Goal: Information Seeking & Learning: Find specific page/section

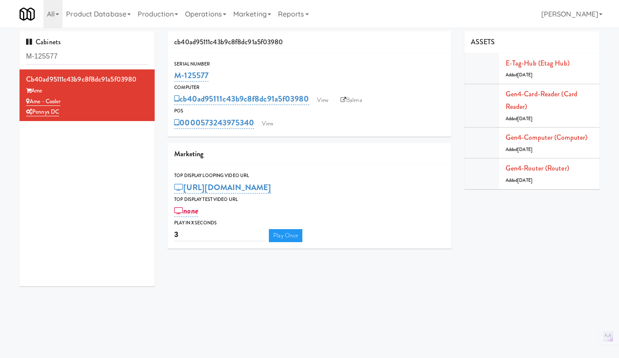
scroll to position [15, 0]
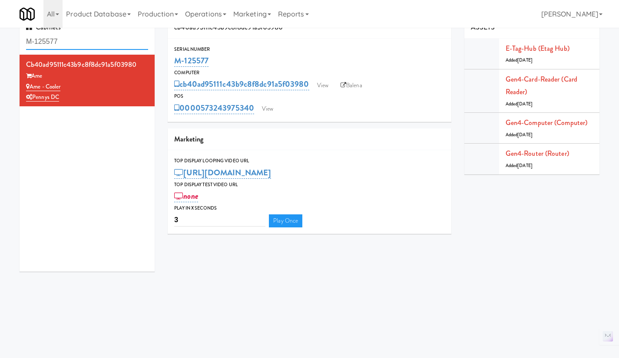
click at [79, 40] on input "M-125577" at bounding box center [87, 42] width 122 height 16
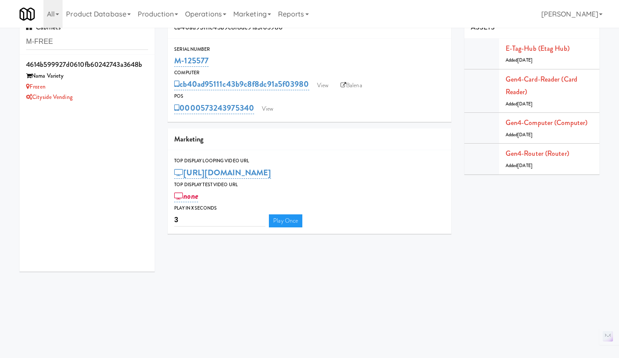
click at [125, 92] on div "Cityside Vending" at bounding box center [87, 97] width 122 height 11
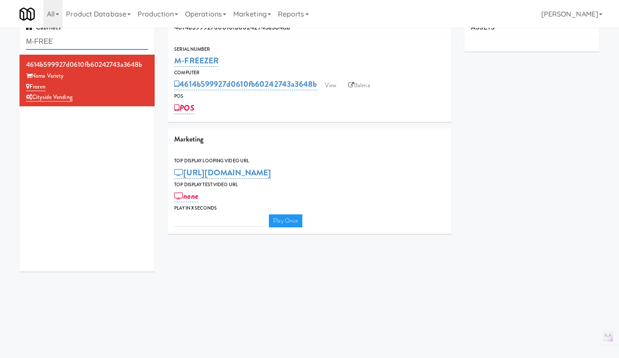
click at [66, 41] on input "M-FREE" at bounding box center [87, 42] width 122 height 16
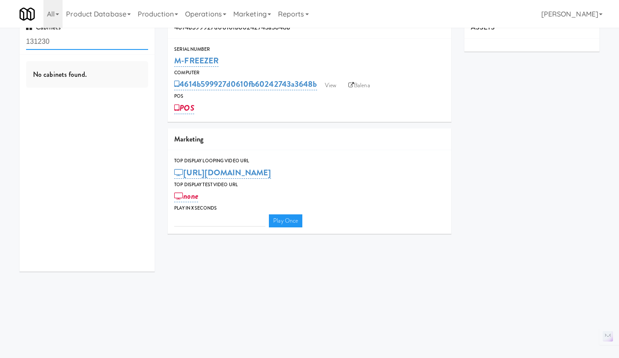
click at [26, 41] on input "131230" at bounding box center [87, 42] width 122 height 16
type input "M-131230"
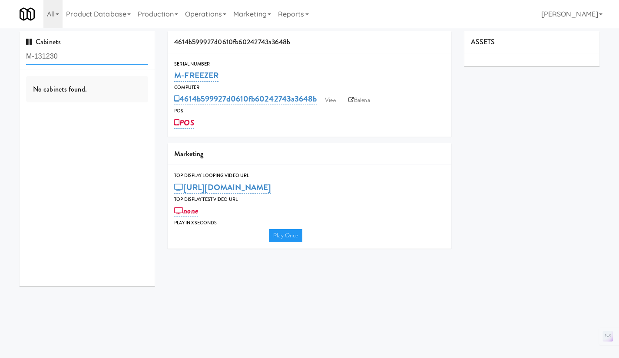
click at [63, 57] on input "M-131230" at bounding box center [87, 57] width 122 height 16
drag, startPoint x: 63, startPoint y: 57, endPoint x: -1, endPoint y: 65, distance: 64.7
click at [0, 65] on html "Okay Okay Select date: previous 2025-Sep next Su Mo Tu We Th Fr Sa 31 1 2 3 4 5…" at bounding box center [309, 179] width 619 height 358
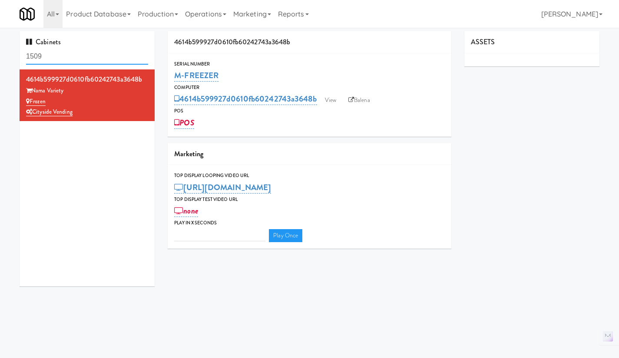
click at [46, 50] on input "1509" at bounding box center [87, 57] width 122 height 16
type input "3"
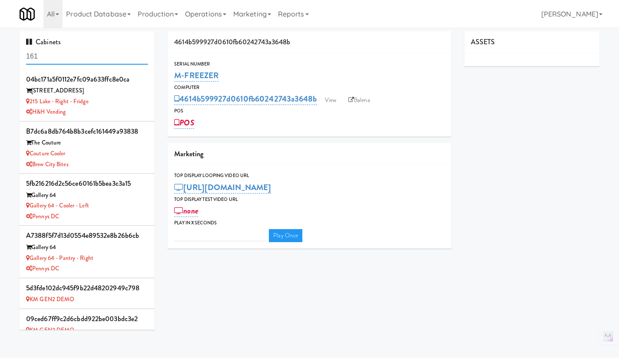
click at [68, 55] on input "161" at bounding box center [87, 57] width 122 height 16
click at [63, 55] on input "161" at bounding box center [87, 57] width 122 height 16
click at [63, 54] on input "161" at bounding box center [87, 57] width 122 height 16
paste input "m-036339"
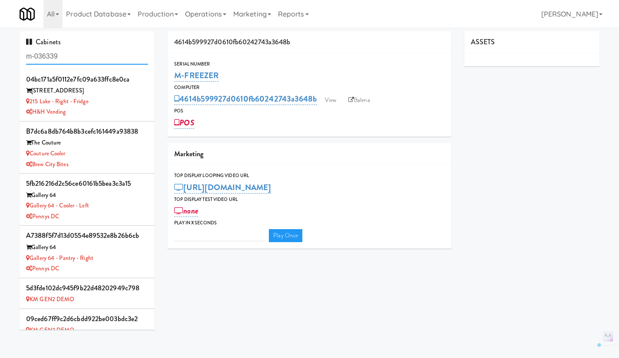
type input "m-036339"
click at [76, 58] on input "m-036339" at bounding box center [87, 57] width 122 height 16
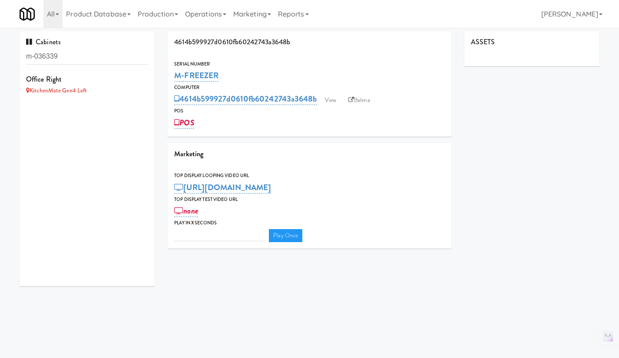
click at [103, 72] on li "Office Right KitchenMate Gen4 Left" at bounding box center [87, 85] width 135 height 30
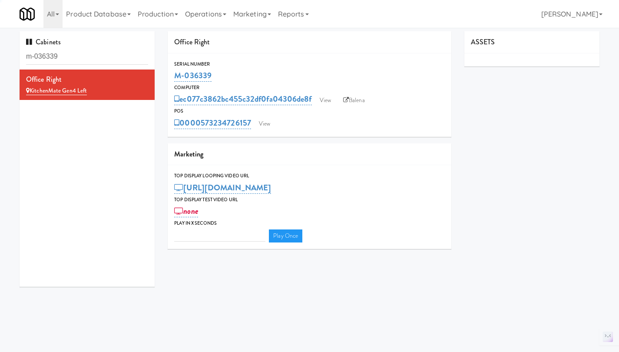
type input "3"
click at [75, 58] on input "m-036339" at bounding box center [87, 57] width 122 height 16
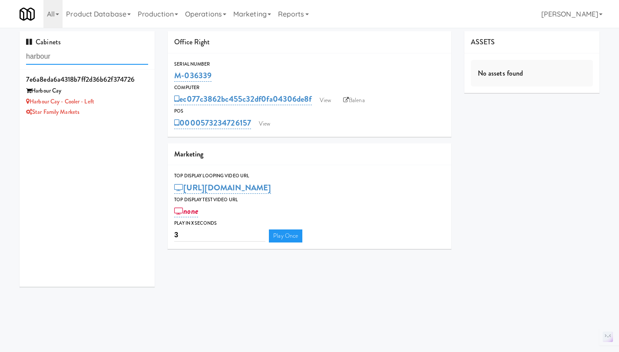
type input "harbour"
click at [130, 107] on div "Star Family Markets" at bounding box center [87, 112] width 122 height 11
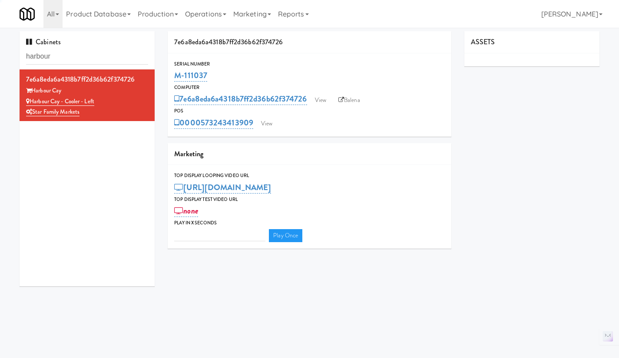
type input "3"
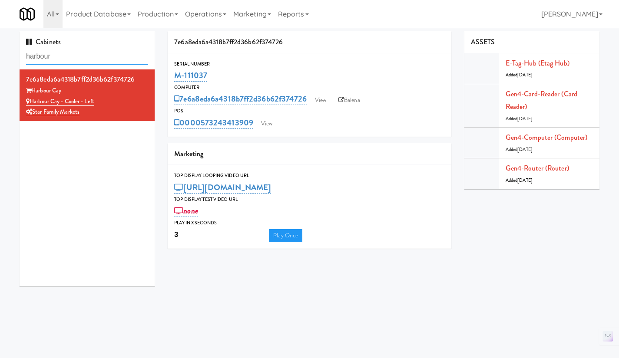
click at [73, 58] on input "harbour" at bounding box center [87, 57] width 122 height 16
type input "harbour c"
click at [266, 121] on link "View" at bounding box center [267, 123] width 20 height 13
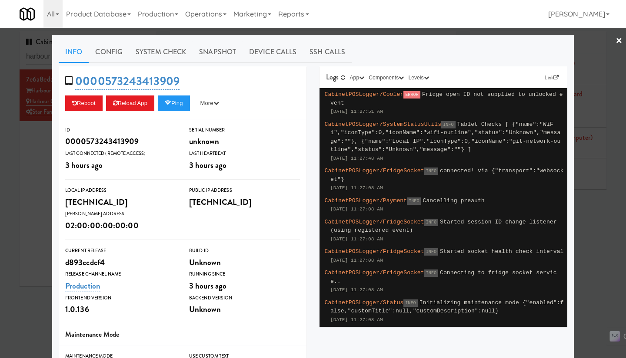
click at [33, 211] on div at bounding box center [313, 179] width 626 height 358
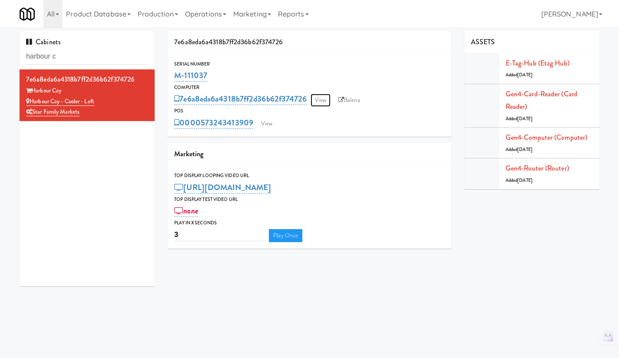
click at [325, 101] on link "View" at bounding box center [321, 100] width 20 height 13
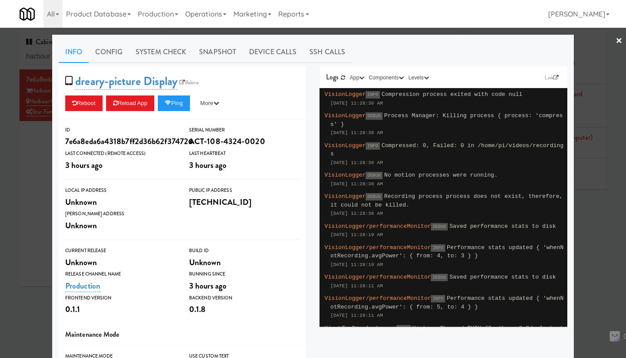
click at [44, 189] on div at bounding box center [313, 179] width 626 height 358
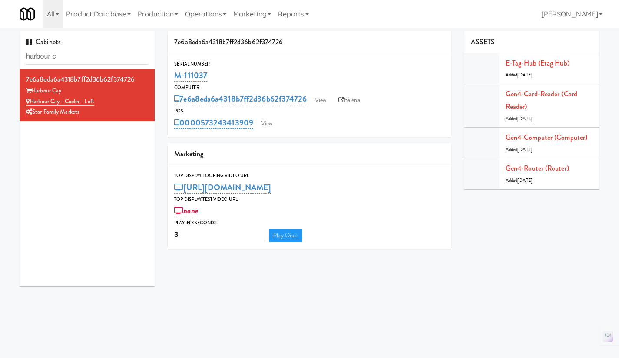
click at [362, 97] on link "Balena" at bounding box center [349, 100] width 30 height 13
click at [277, 126] on link "View" at bounding box center [267, 123] width 20 height 13
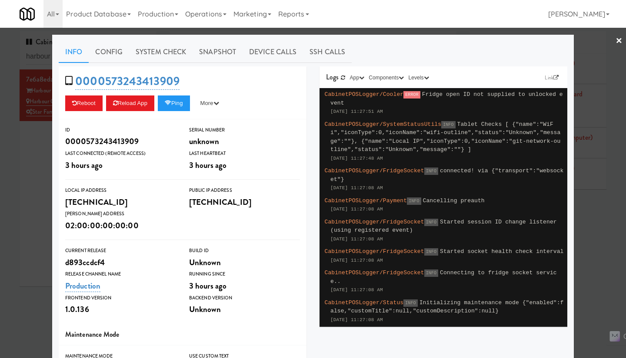
click at [25, 187] on div at bounding box center [313, 179] width 626 height 358
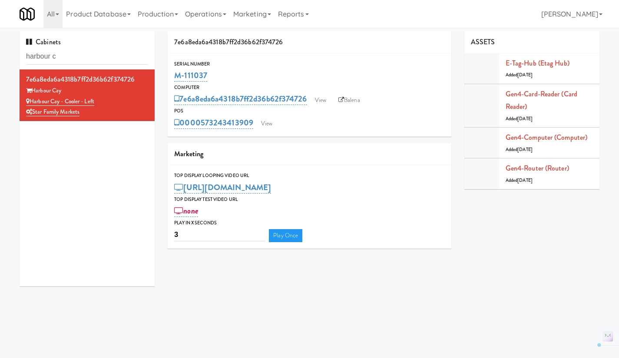
drag, startPoint x: 106, startPoint y: 100, endPoint x: 31, endPoint y: 99, distance: 75.2
click at [31, 99] on div "Harbour Cay - Cooler - Left" at bounding box center [87, 101] width 122 height 11
copy link "Harbour Cay - Cooler - Left"
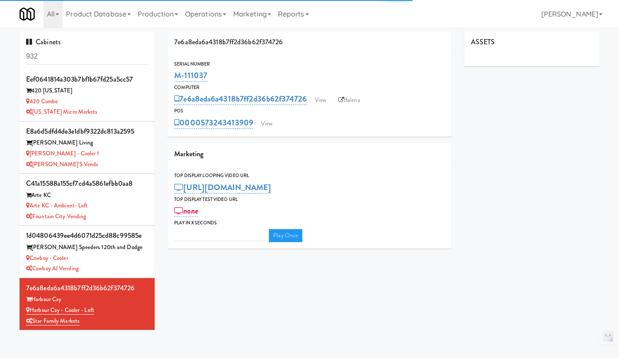
type input "3"
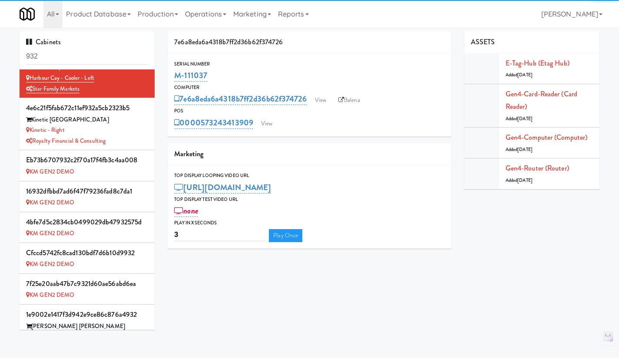
scroll to position [232, 0]
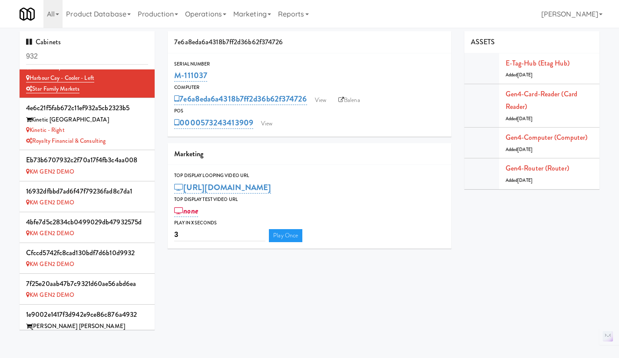
click at [70, 50] on input "932" at bounding box center [87, 57] width 122 height 16
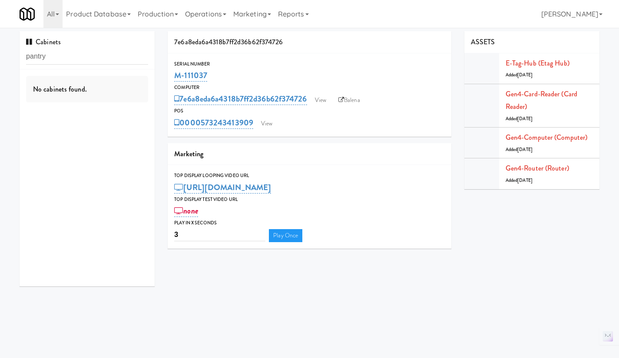
scroll to position [0, 0]
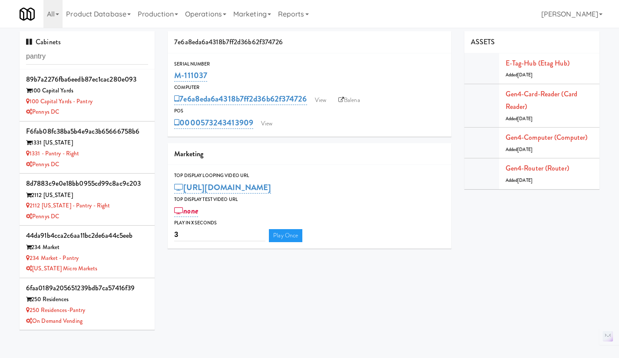
click at [74, 57] on input "pantry" at bounding box center [87, 57] width 122 height 16
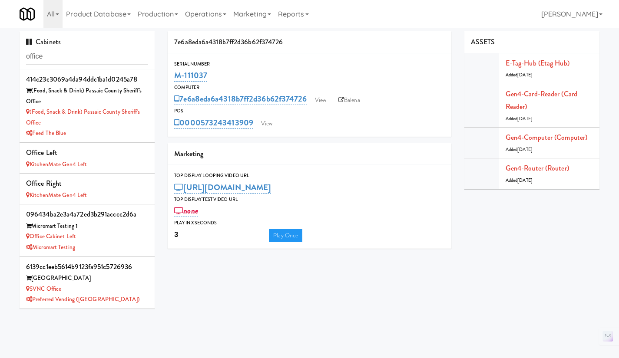
click at [111, 157] on div "Office Left" at bounding box center [87, 152] width 122 height 13
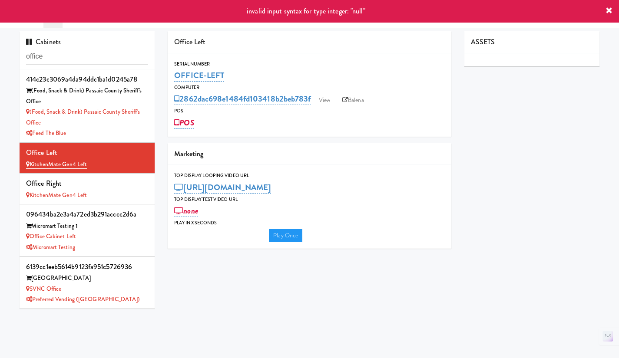
click at [124, 196] on div "KitchenMate Gen4 Left" at bounding box center [87, 195] width 122 height 11
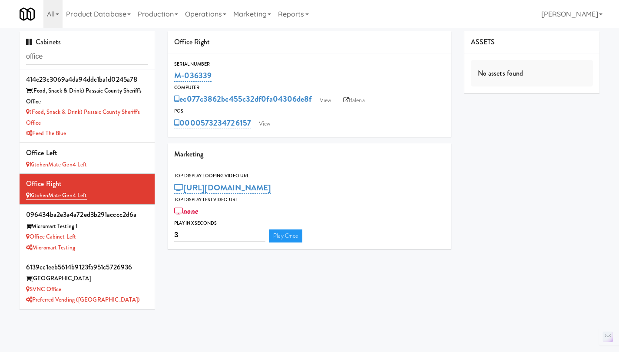
click at [200, 17] on link "Operations" at bounding box center [206, 14] width 48 height 28
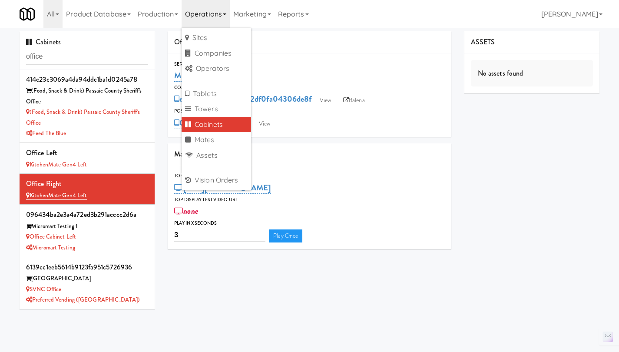
click at [336, 122] on div "0000573234726157 View" at bounding box center [309, 123] width 271 height 15
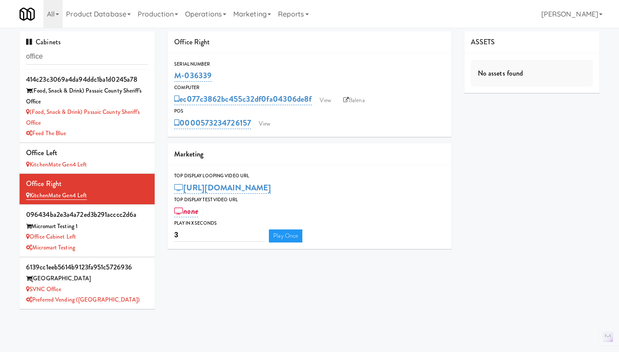
click at [358, 100] on link "Balena" at bounding box center [354, 100] width 30 height 13
click at [479, 159] on div "Office Right Serial Number M-036339 Computer ec077c3862bc455c32df0fa04306de8f V…" at bounding box center [383, 143] width 445 height 224
click at [265, 121] on link "View" at bounding box center [265, 123] width 20 height 13
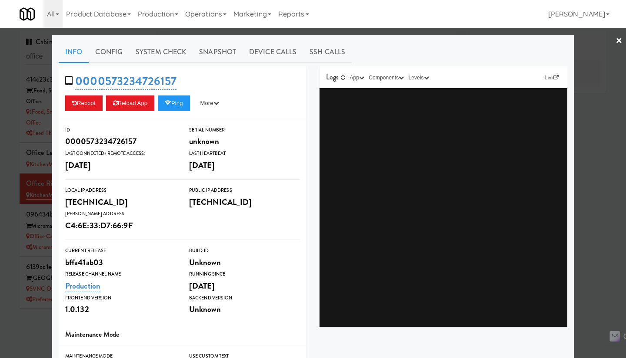
click at [384, 32] on div at bounding box center [313, 179] width 626 height 358
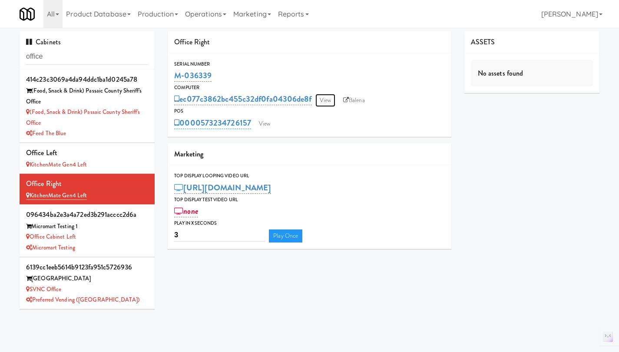
click at [325, 101] on link "View" at bounding box center [325, 100] width 20 height 13
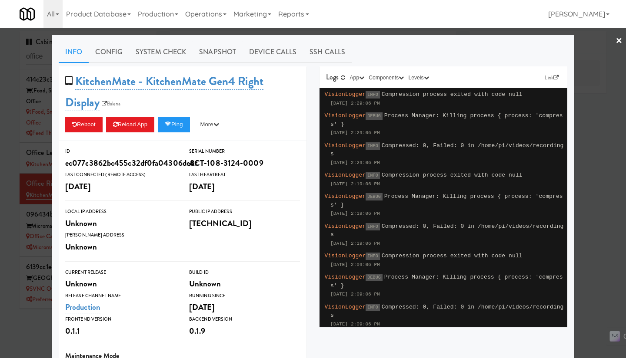
click at [427, 33] on div at bounding box center [313, 179] width 626 height 358
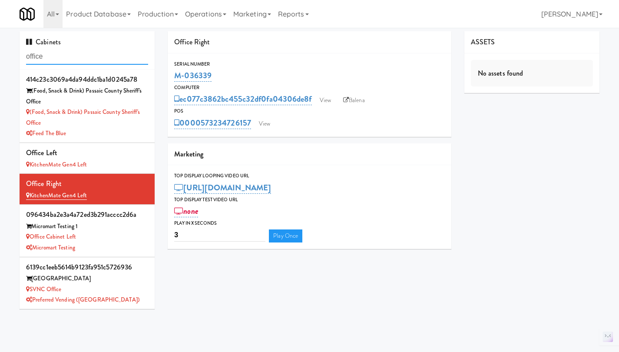
click at [46, 59] on input "office" at bounding box center [87, 57] width 122 height 16
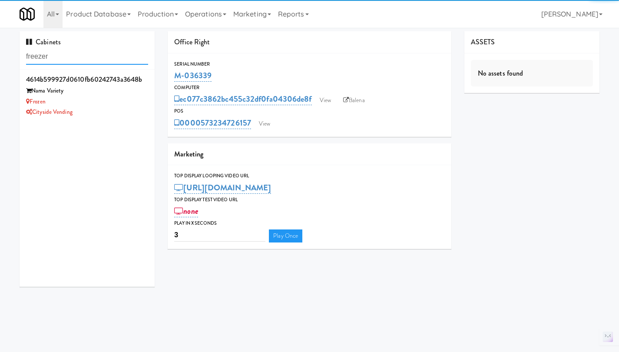
type input "freezer"
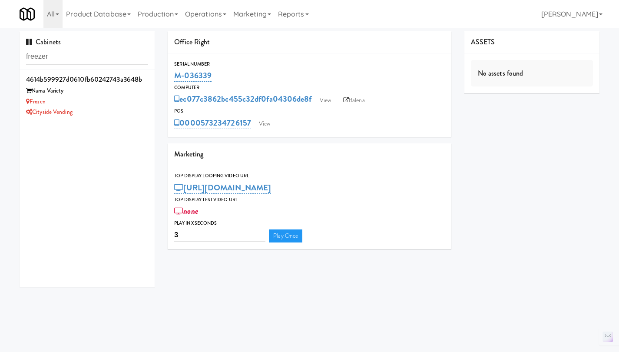
click at [114, 116] on div "Cityside Vending" at bounding box center [87, 112] width 122 height 11
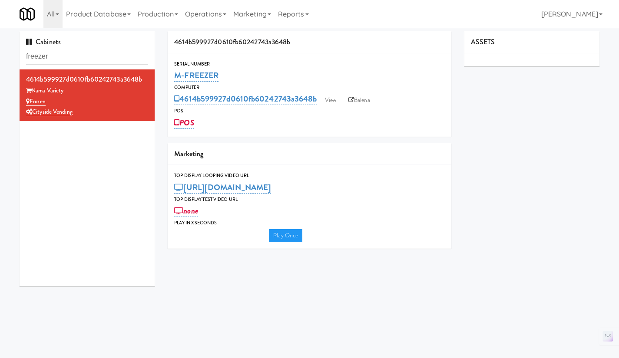
click at [361, 100] on link "Balena" at bounding box center [359, 100] width 30 height 13
click at [331, 103] on link "View" at bounding box center [331, 100] width 20 height 13
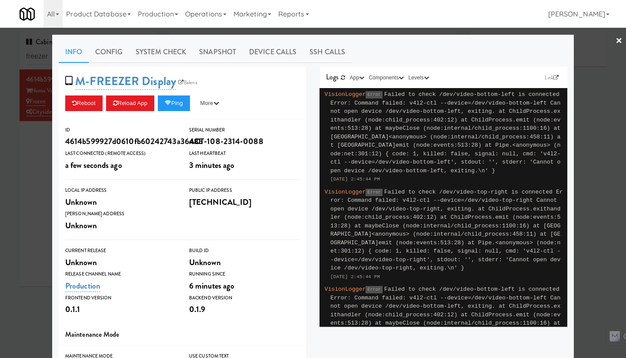
click at [597, 156] on div at bounding box center [313, 179] width 626 height 358
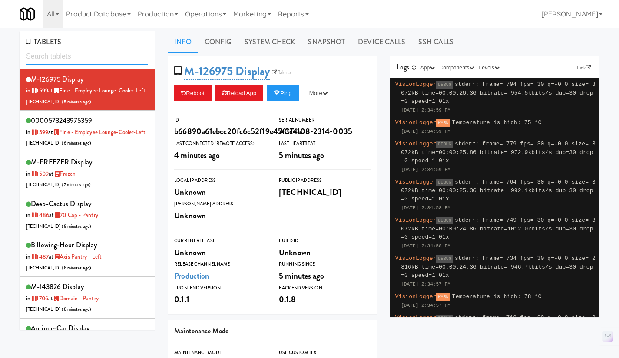
click at [70, 53] on input "text" at bounding box center [87, 57] width 122 height 16
paste input "[CREDIT_CARD_NUMBER]"
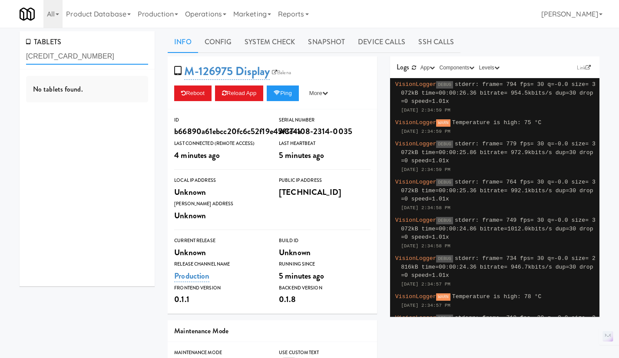
type input "[CREDIT_CARD_NUMBER]"
click at [195, 22] on link "Operations" at bounding box center [206, 14] width 48 height 28
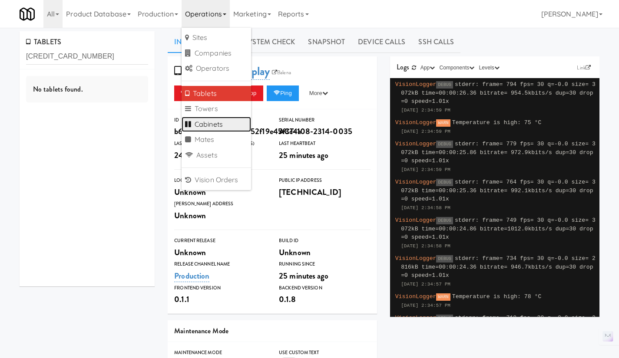
click at [226, 122] on link "Cabinets" at bounding box center [217, 125] width 70 height 16
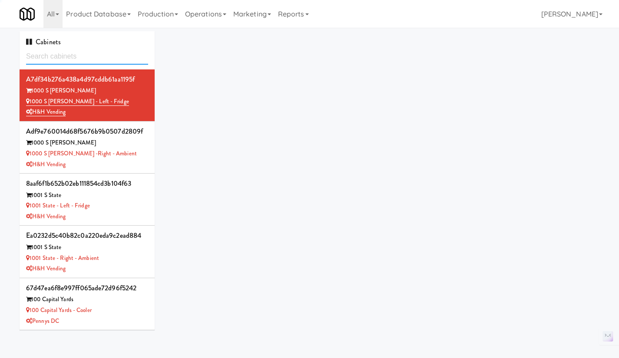
type input "M-143813"
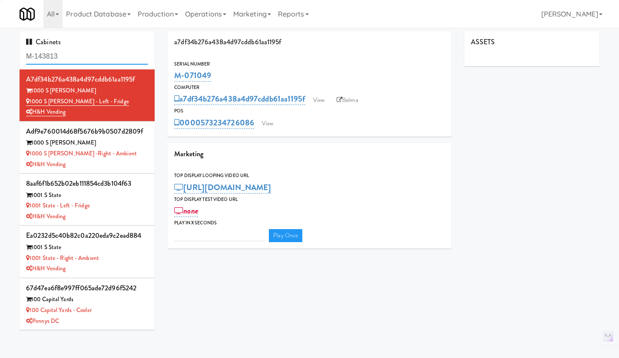
type input "3"
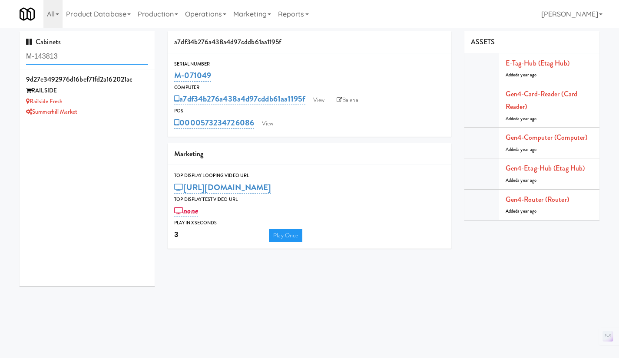
type input "M-143813"
click at [122, 107] on div "Summerhill Market" at bounding box center [87, 112] width 122 height 11
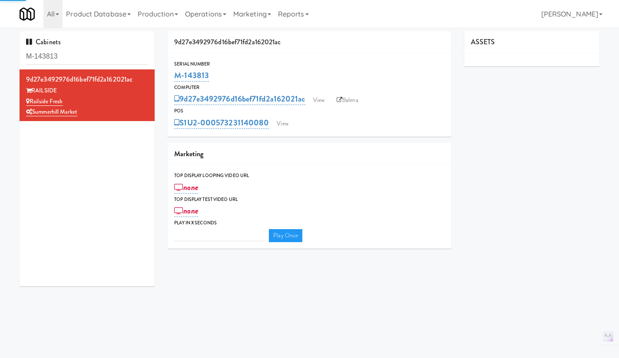
type input "3"
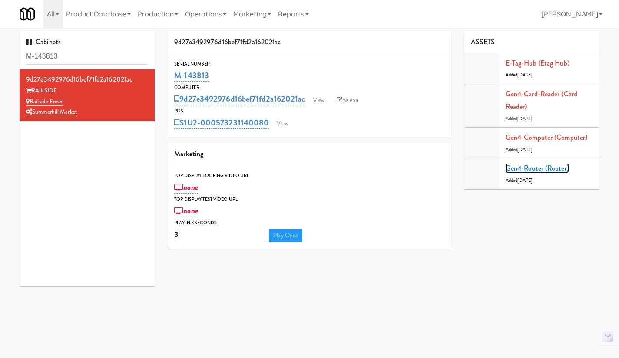
click at [540, 168] on link "Gen4-router (Router)" at bounding box center [537, 168] width 63 height 10
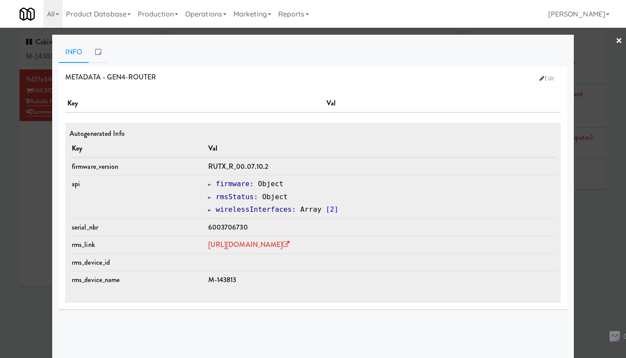
click at [565, 237] on div "Info METADATA - gen4-router Edit Key Val Autogenerated Info Key Val firmware_ve…" at bounding box center [312, 217] width 521 height 364
click at [587, 219] on div at bounding box center [313, 179] width 626 height 358
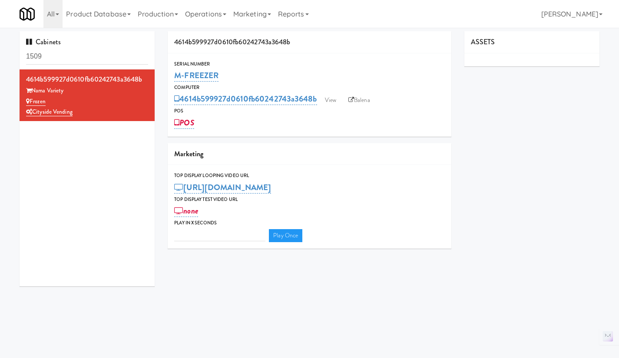
click at [356, 102] on link "Balena" at bounding box center [359, 100] width 30 height 13
click at [361, 101] on link "Balena" at bounding box center [359, 100] width 30 height 13
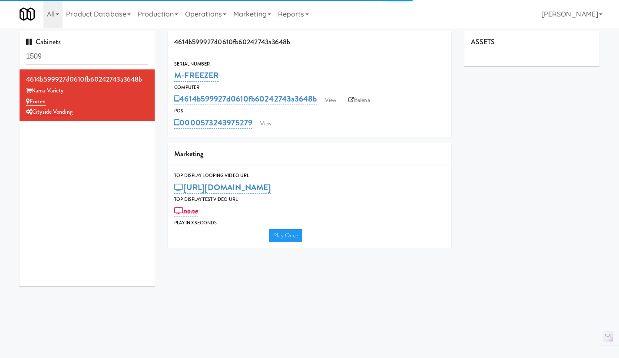
type input "3"
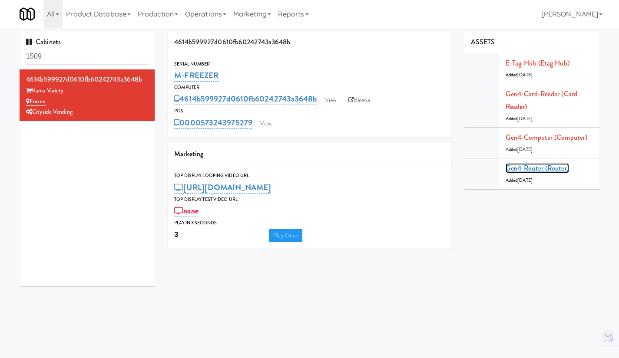
click at [543, 173] on link "Gen4-router (Router)" at bounding box center [537, 168] width 63 height 10
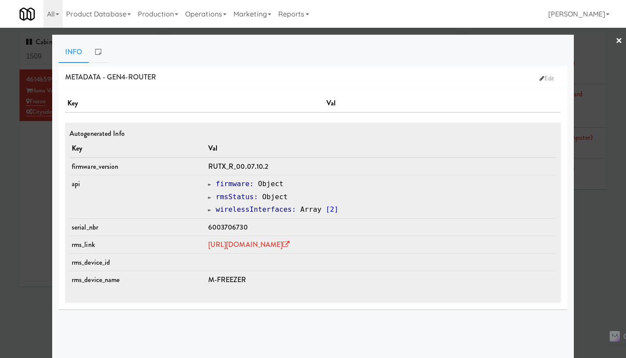
click at [598, 244] on div at bounding box center [313, 179] width 626 height 358
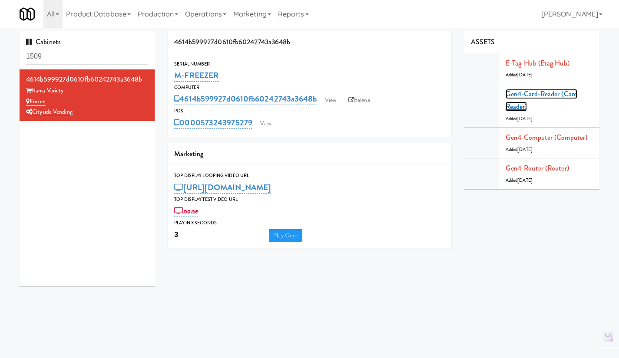
click at [534, 95] on link "Gen4-card-reader (Card Reader)" at bounding box center [542, 100] width 72 height 23
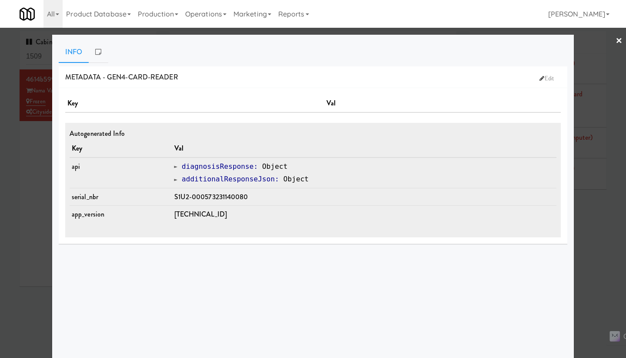
click at [596, 251] on div at bounding box center [313, 179] width 626 height 358
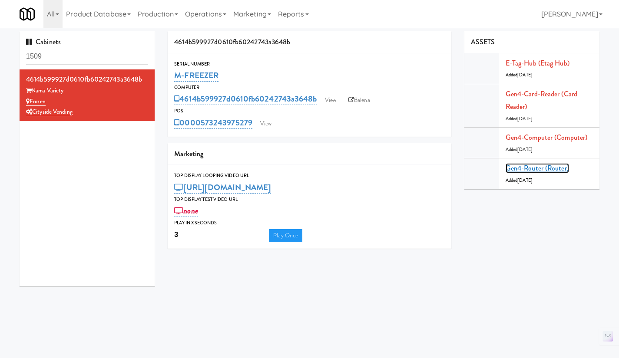
click at [530, 169] on link "Gen4-router (Router)" at bounding box center [537, 168] width 63 height 10
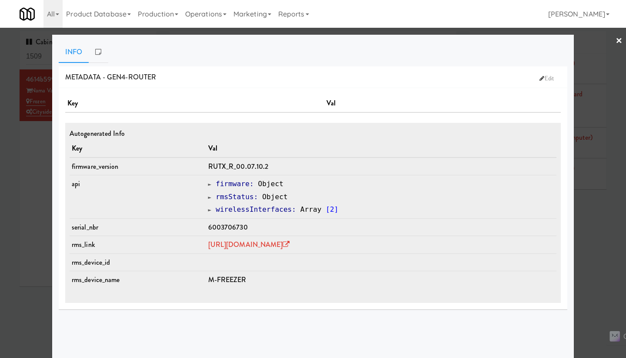
click at [40, 196] on div at bounding box center [313, 179] width 626 height 358
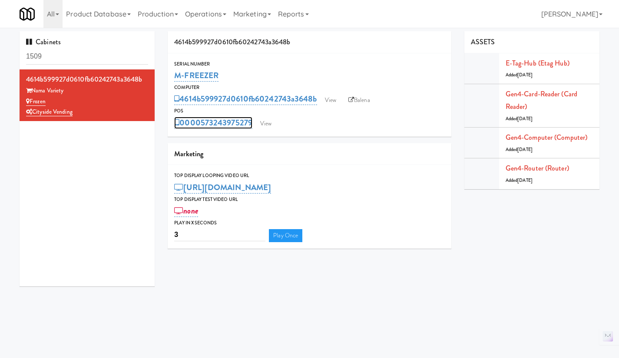
click at [225, 125] on link "0000573243975279" at bounding box center [213, 123] width 78 height 12
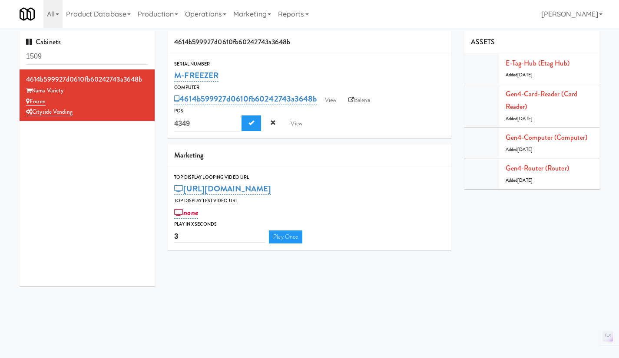
click at [346, 126] on div "0000573243975279 4349 View" at bounding box center [309, 124] width 271 height 17
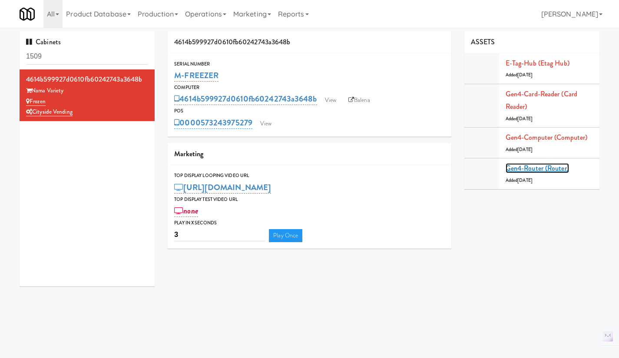
click at [536, 168] on link "Gen4-router (Router)" at bounding box center [537, 168] width 63 height 10
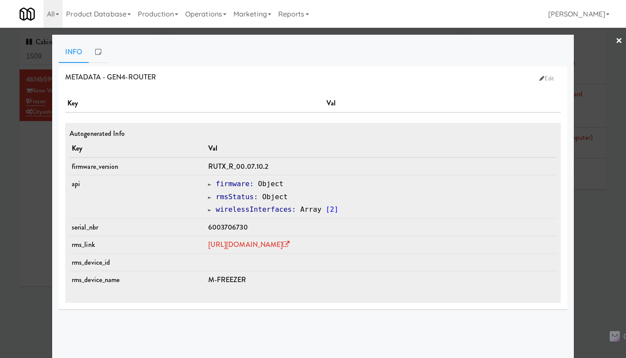
click at [600, 252] on div at bounding box center [313, 179] width 626 height 358
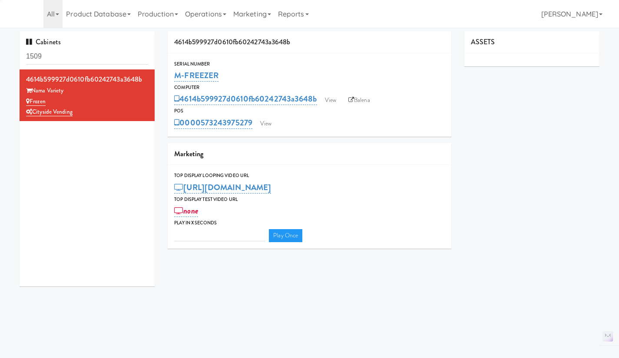
type input "3"
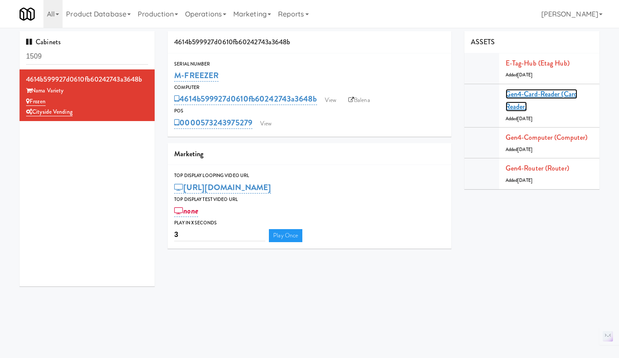
click at [527, 96] on link "Gen4-card-reader (Card Reader)" at bounding box center [542, 100] width 72 height 23
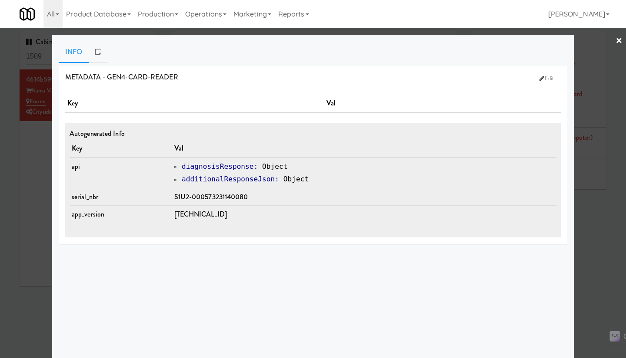
click at [590, 228] on div at bounding box center [313, 179] width 626 height 358
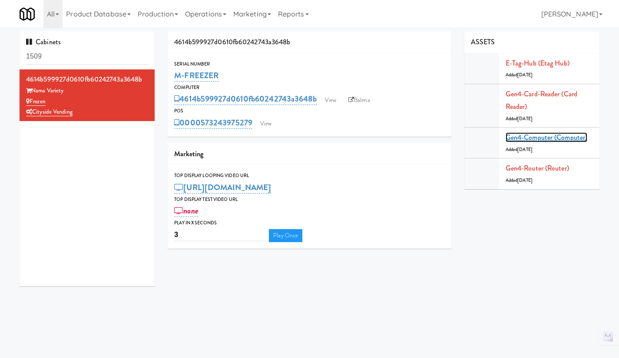
click at [541, 138] on link "Gen4-computer (Computer)" at bounding box center [547, 137] width 82 height 10
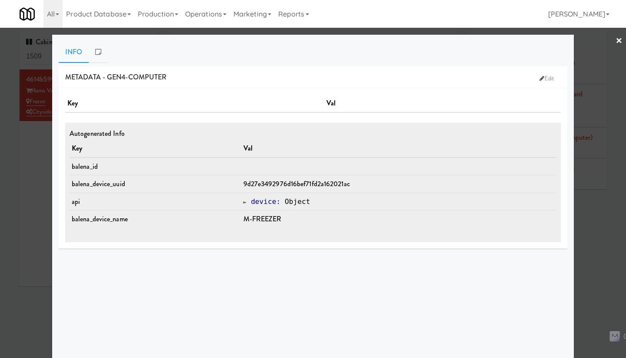
click at [583, 225] on div at bounding box center [313, 179] width 626 height 358
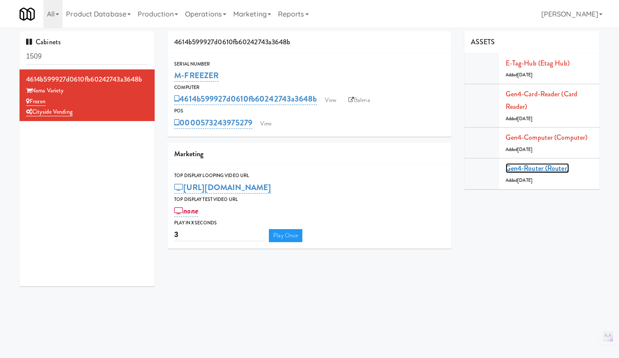
click at [546, 170] on link "Gen4-router (Router)" at bounding box center [537, 168] width 63 height 10
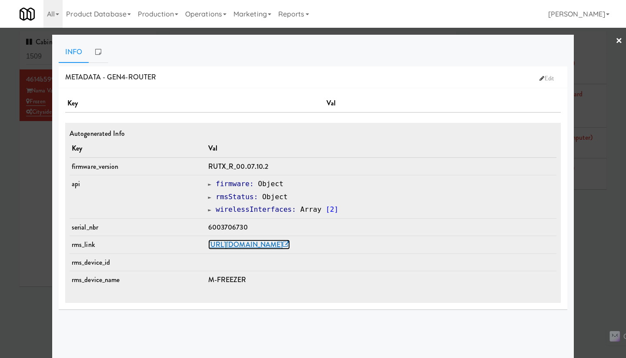
click at [272, 245] on link "[URL][DOMAIN_NAME]" at bounding box center [249, 245] width 82 height 10
click at [31, 172] on div at bounding box center [313, 179] width 626 height 358
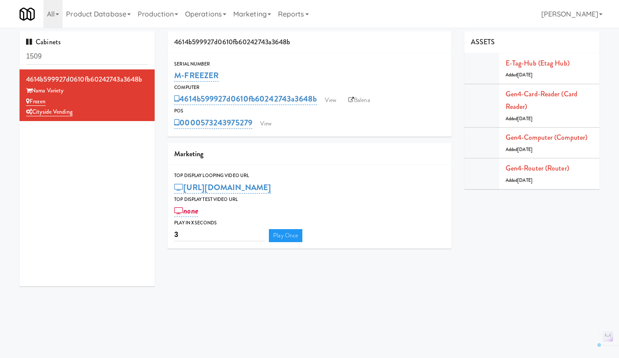
drag, startPoint x: 252, startPoint y: 73, endPoint x: 175, endPoint y: 78, distance: 77.1
click at [175, 78] on div "M-FREEZER" at bounding box center [309, 75] width 271 height 15
copy link "M-FREEZER"
drag, startPoint x: 255, startPoint y: 134, endPoint x: 203, endPoint y: 136, distance: 52.2
click at [203, 136] on div "Serial Number M-FREEZER Computer 4614b599927d0610fb60242743a3648b View Balena P…" at bounding box center [310, 94] width 284 height 83
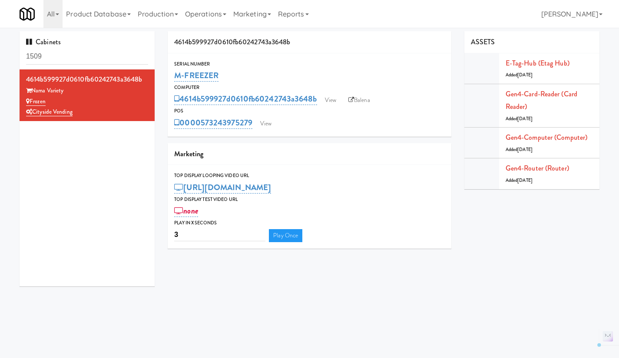
copy link "[CREDIT_CARD_NUMBER]"
click at [395, 79] on div "M-FREEZER" at bounding box center [309, 75] width 271 height 15
